Goal: Task Accomplishment & Management: Use online tool/utility

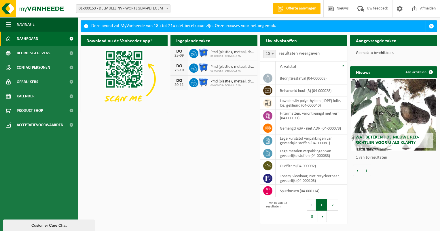
click at [59, 41] on link "Dashboard" at bounding box center [39, 39] width 78 height 14
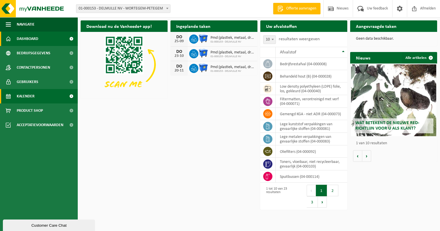
click at [32, 95] on span "Kalender" at bounding box center [26, 96] width 18 height 14
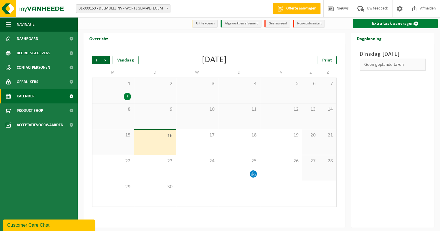
click at [385, 21] on link "Extra taak aanvragen" at bounding box center [395, 23] width 85 height 9
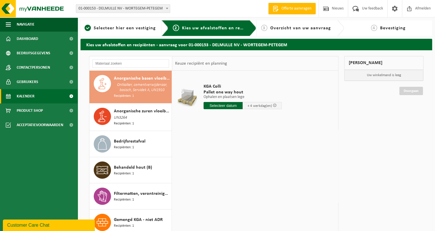
click at [31, 95] on span "Kalender" at bounding box center [26, 96] width 18 height 14
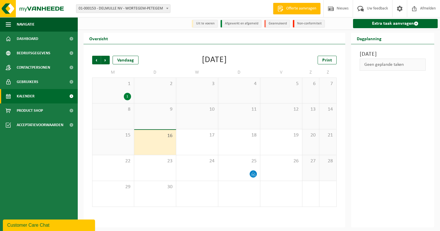
click at [123, 98] on div "1" at bounding box center [113, 96] width 36 height 7
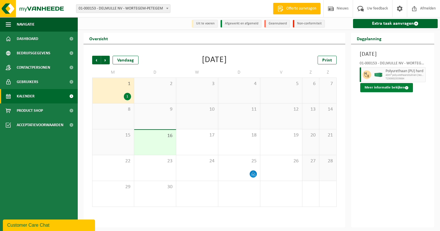
click at [391, 92] on button "Meer informatie bekijken" at bounding box center [386, 87] width 53 height 9
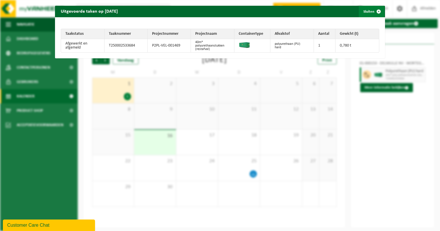
click at [373, 12] on span "button" at bounding box center [379, 12] width 12 height 12
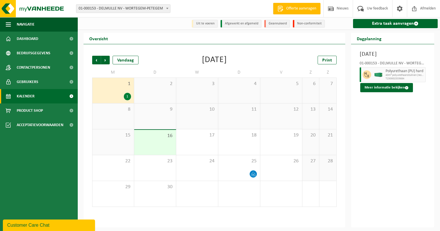
click at [31, 98] on span "Kalender" at bounding box center [26, 96] width 18 height 14
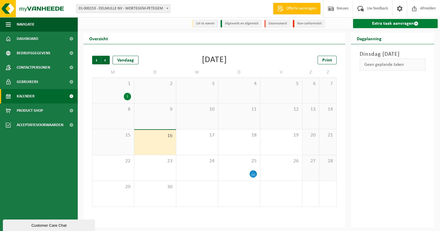
click at [402, 25] on link "Extra taak aanvragen" at bounding box center [395, 23] width 85 height 9
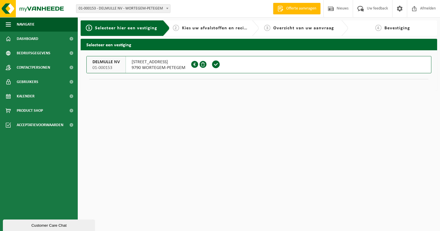
click at [334, 65] on button "DELMULLE NV 01-000153 [STREET_ADDRESS] 0424.342.534" at bounding box center [258, 64] width 345 height 17
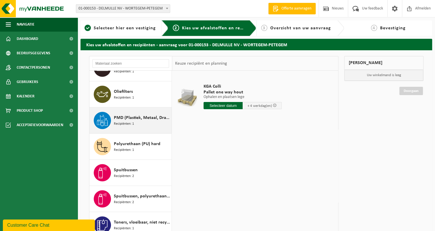
scroll to position [421, 0]
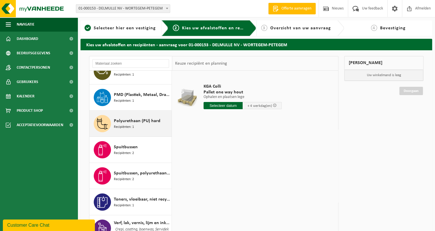
click at [131, 118] on span "Polyurethaan (PU) hard" at bounding box center [137, 121] width 47 height 7
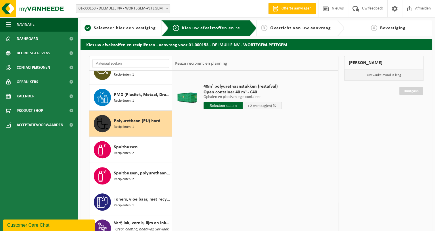
click at [215, 106] on input "text" at bounding box center [223, 105] width 39 height 7
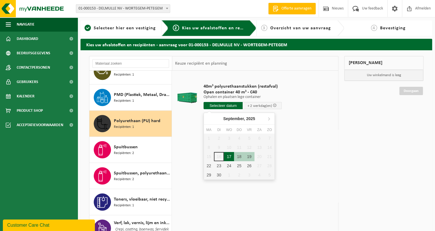
click at [230, 156] on div "17" at bounding box center [229, 156] width 10 height 9
type input "Van 2025-09-17"
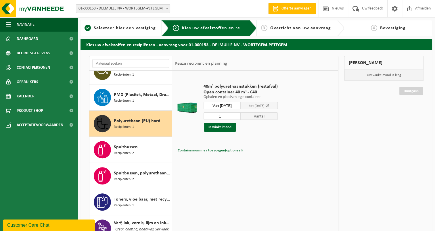
click at [217, 146] on div "Containernummer toevoegen(optioneel) Annuleren" at bounding box center [255, 150] width 160 height 17
click at [214, 150] on span "Containernummer toevoegen(optioneel)" at bounding box center [210, 151] width 65 height 4
type input "c40-549"
click at [213, 127] on button "In winkelmand" at bounding box center [220, 127] width 32 height 9
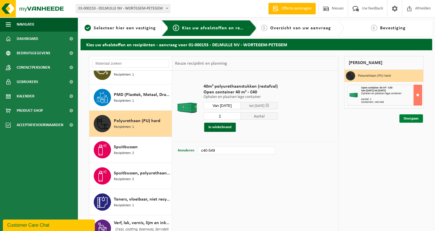
click at [419, 117] on link "Doorgaan" at bounding box center [412, 119] width 24 height 8
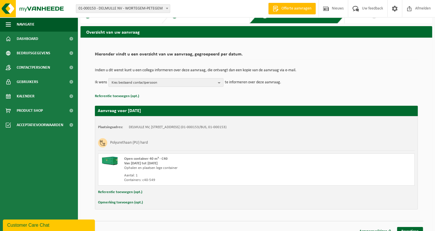
scroll to position [20, 0]
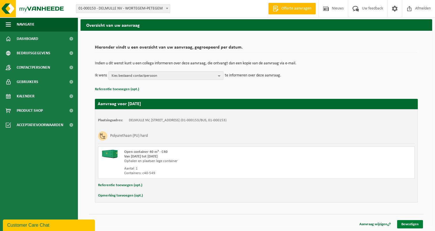
click at [404, 221] on link "Bevestigen" at bounding box center [410, 224] width 26 height 8
